Goal: Task Accomplishment & Management: Use online tool/utility

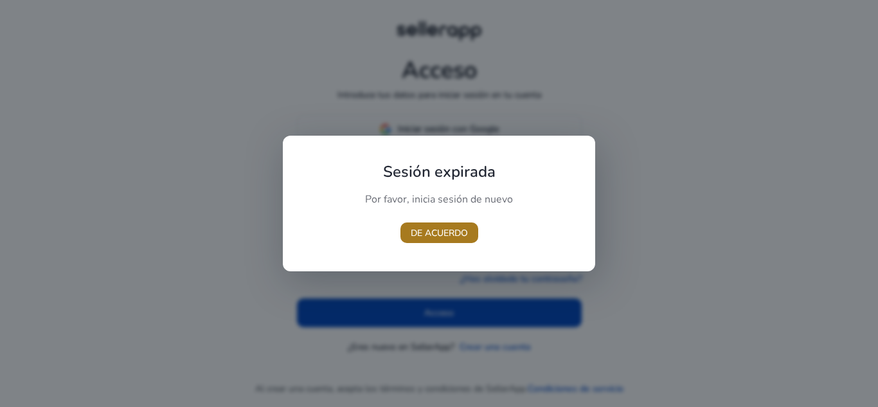
click at [470, 222] on span "button" at bounding box center [439, 232] width 78 height 31
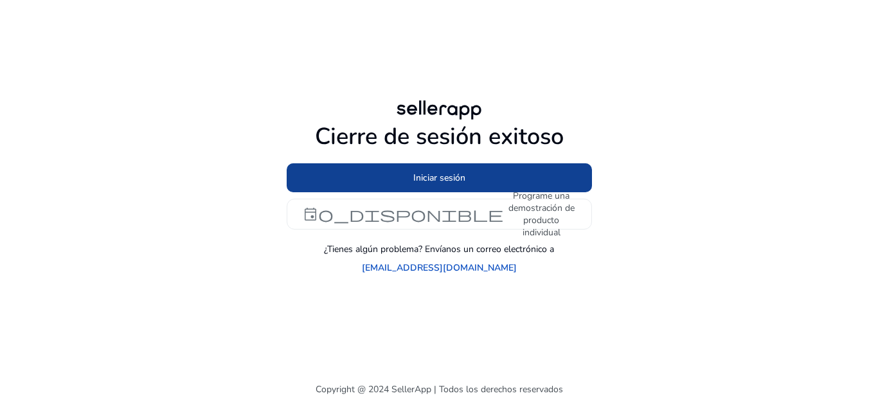
click at [466, 188] on span at bounding box center [439, 178] width 305 height 31
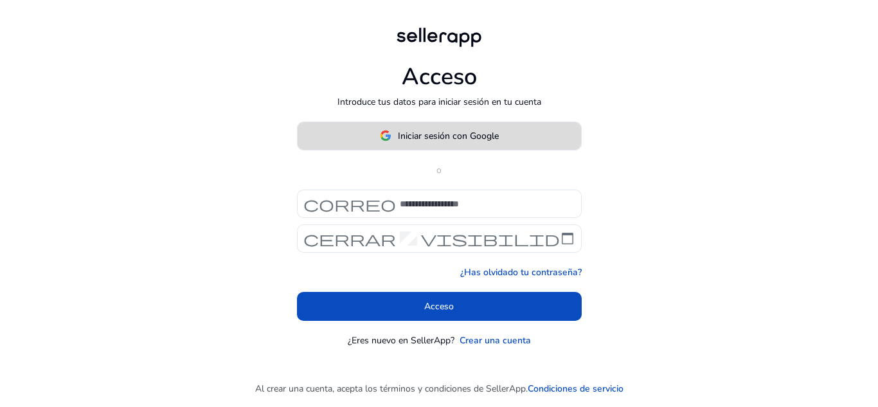
click at [480, 145] on span at bounding box center [438, 135] width 283 height 31
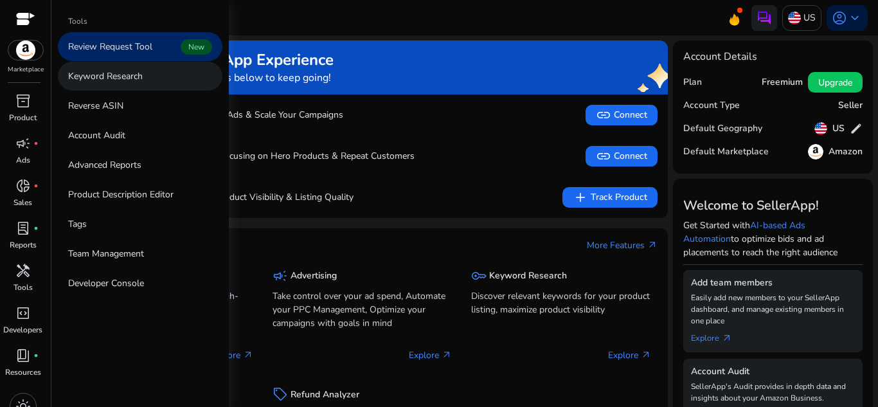
click at [149, 85] on link "Keyword Research" at bounding box center [140, 76] width 164 height 29
